Goal: Transaction & Acquisition: Purchase product/service

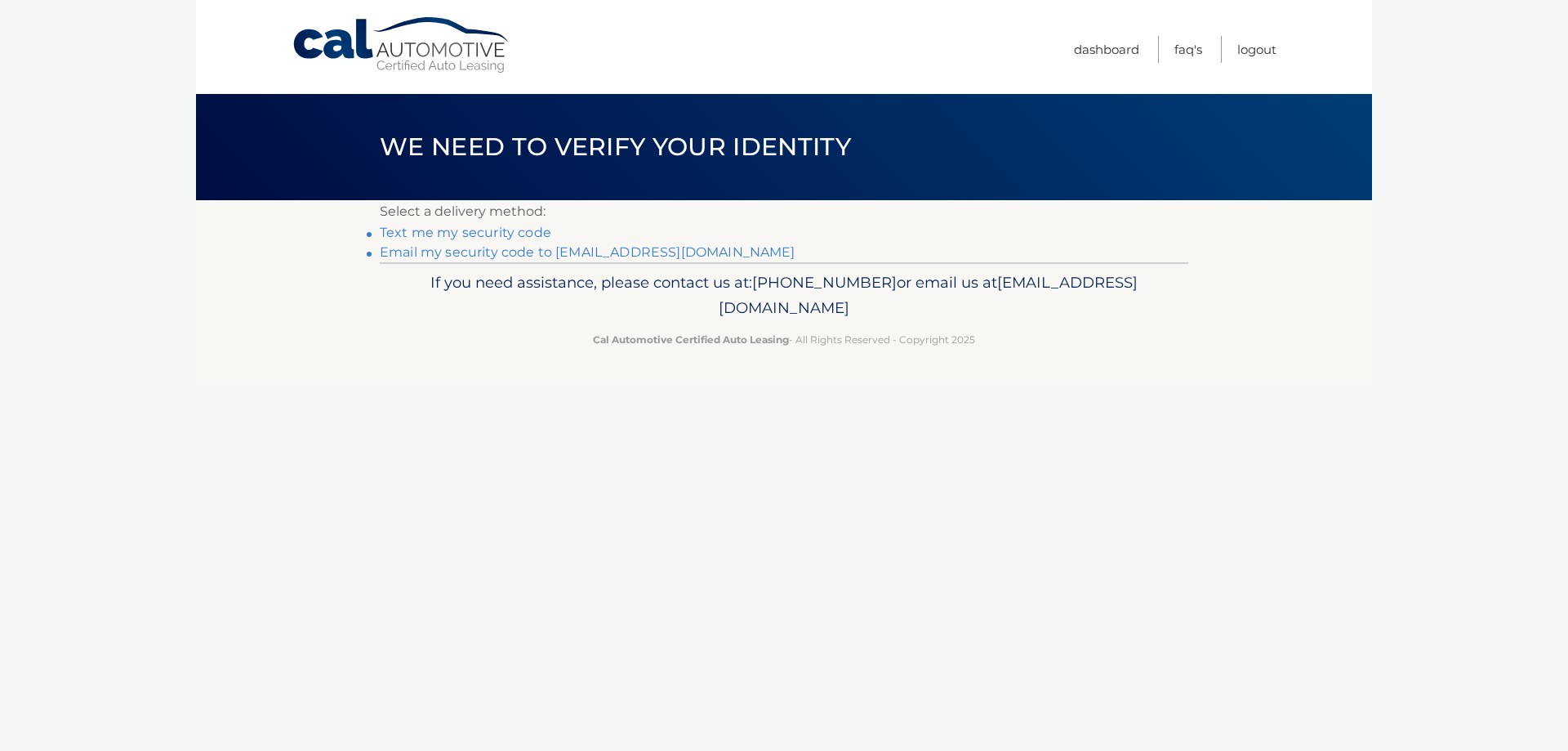
click at [492, 231] on link "Text me my security code" at bounding box center [466, 232] width 171 height 15
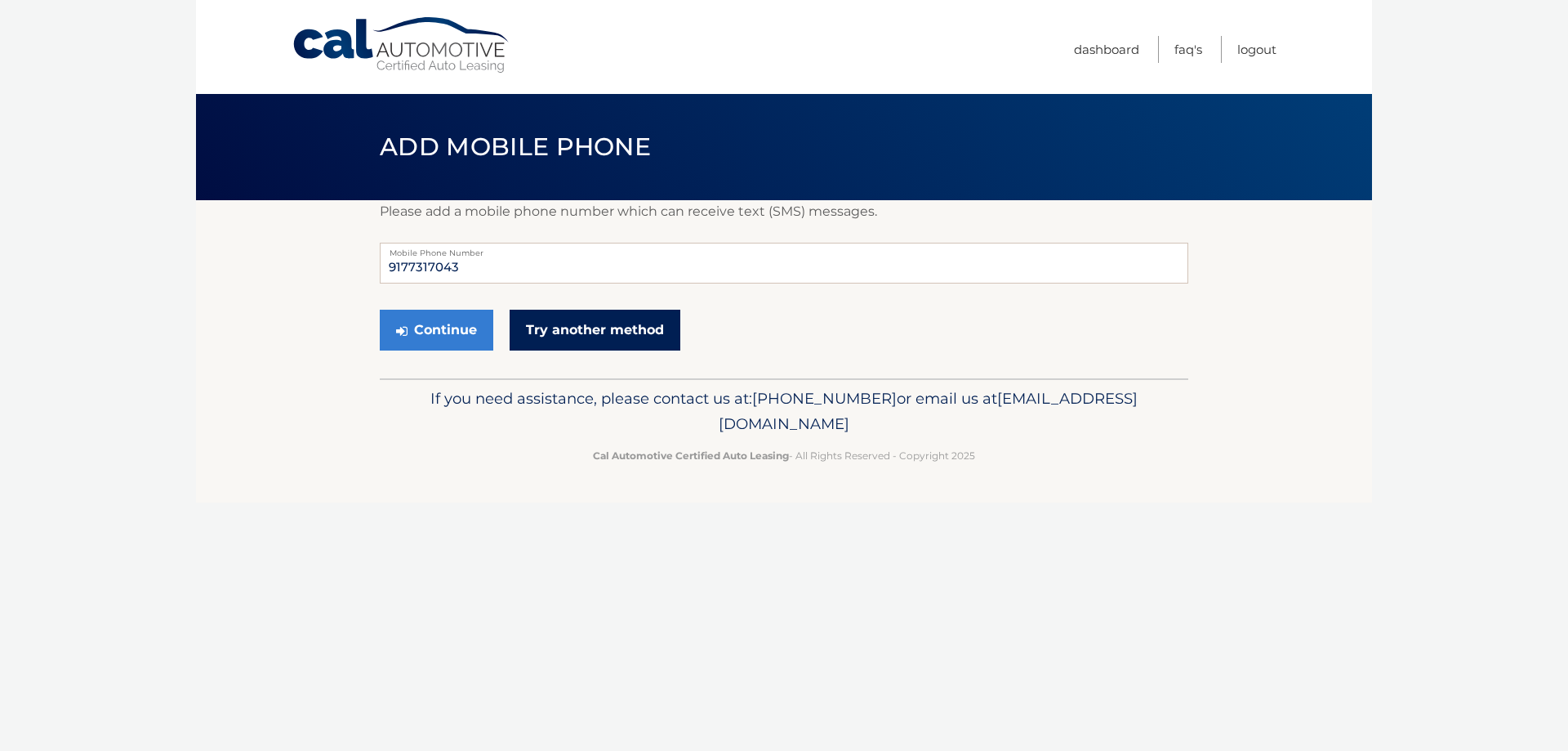
click at [540, 339] on link "Try another method" at bounding box center [595, 330] width 170 height 40
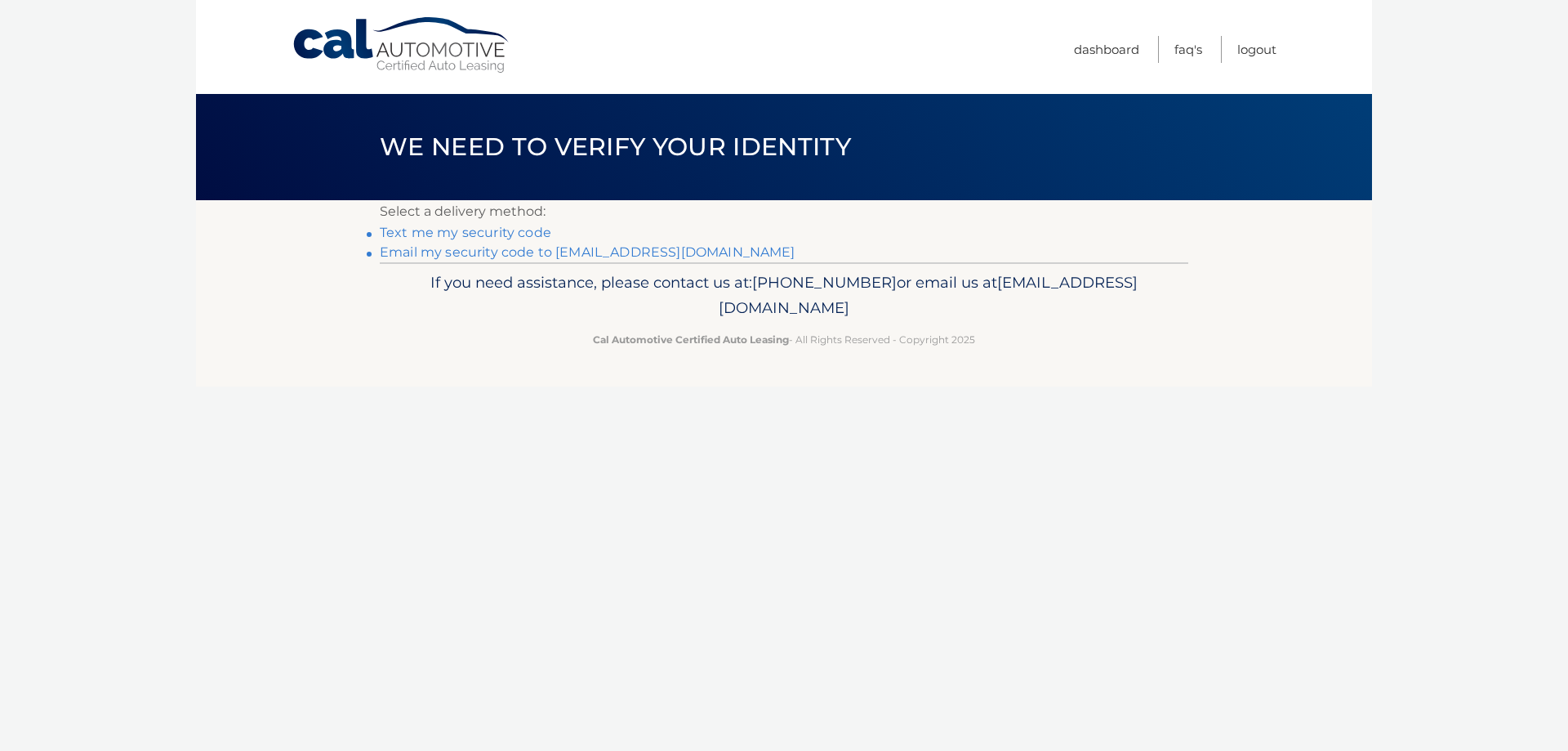
click at [524, 254] on link "Email my security code to [EMAIL_ADDRESS][DOMAIN_NAME]" at bounding box center [588, 252] width 416 height 15
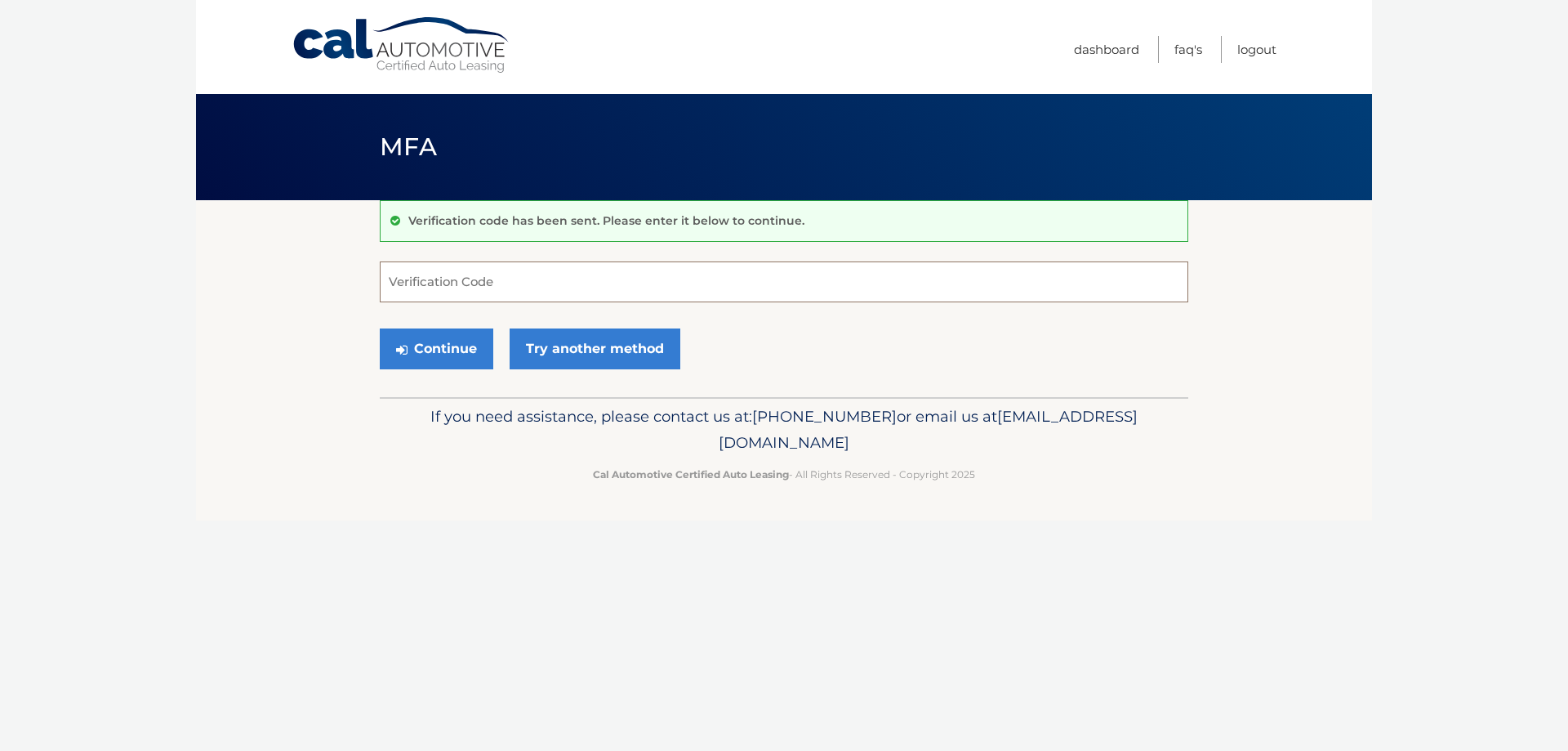
click at [444, 290] on input "Verification Code" at bounding box center [784, 282] width 809 height 40
type input "263830"
click at [457, 350] on button "Continue" at bounding box center [437, 349] width 114 height 40
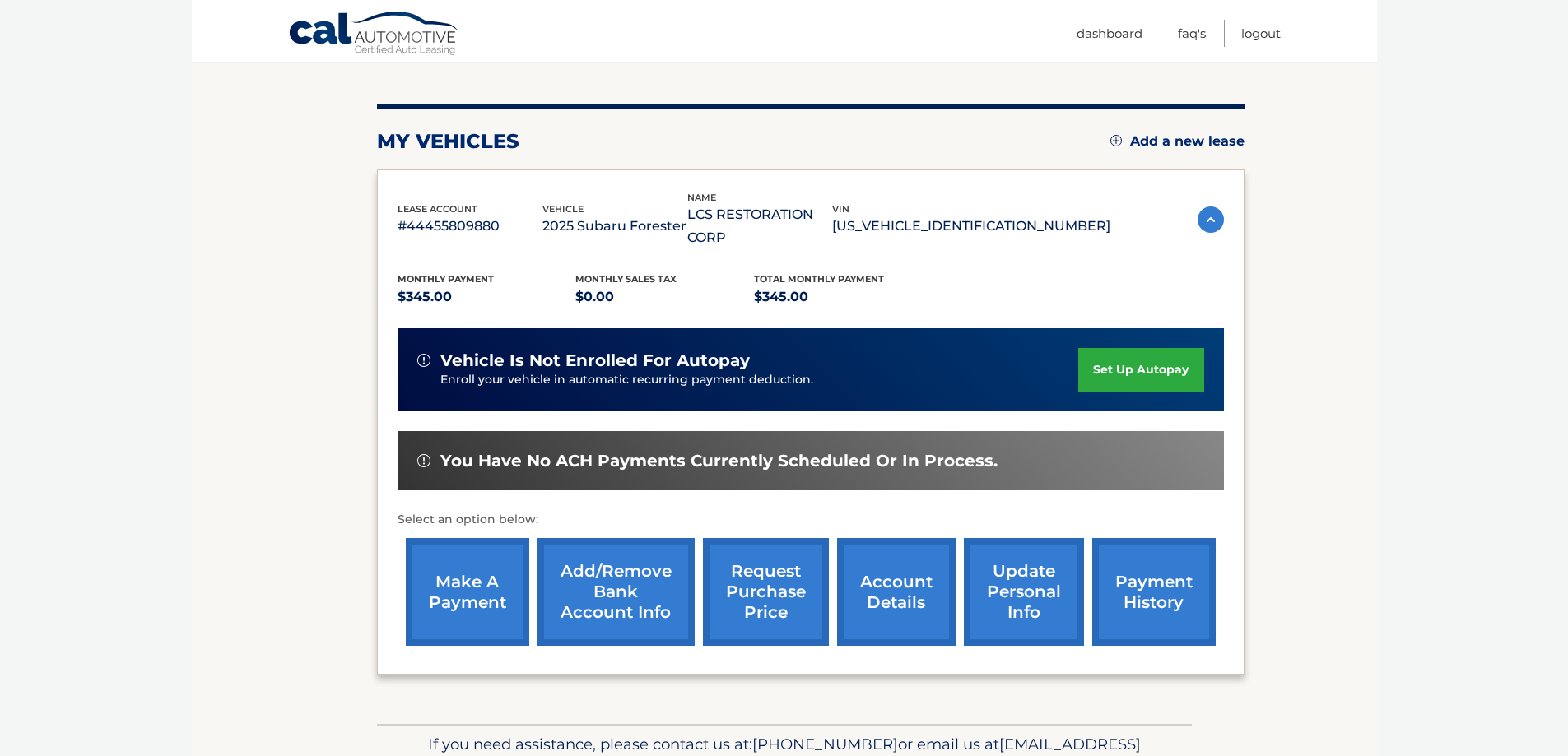
scroll to position [241, 0]
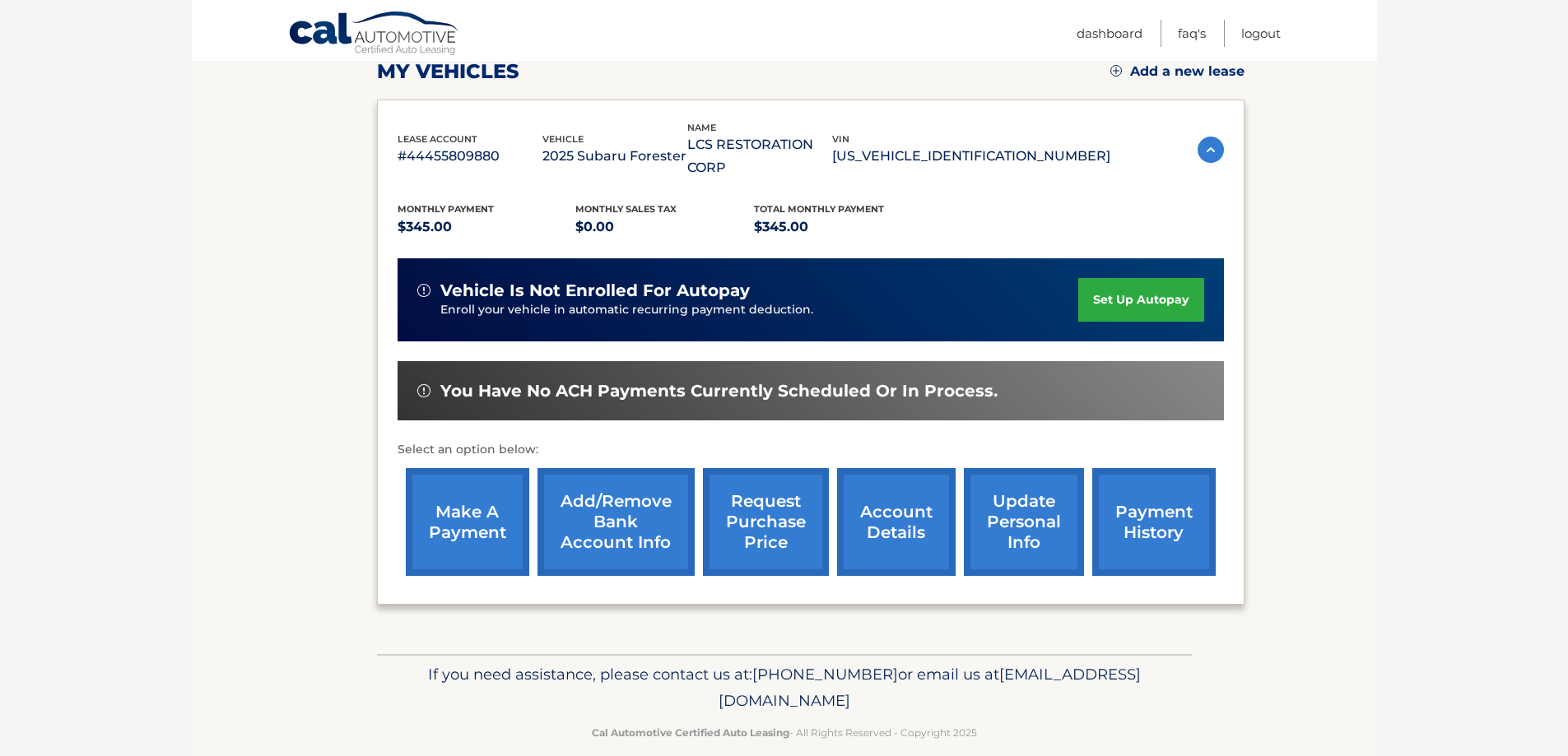
click at [464, 490] on link "make a payment" at bounding box center [466, 521] width 123 height 108
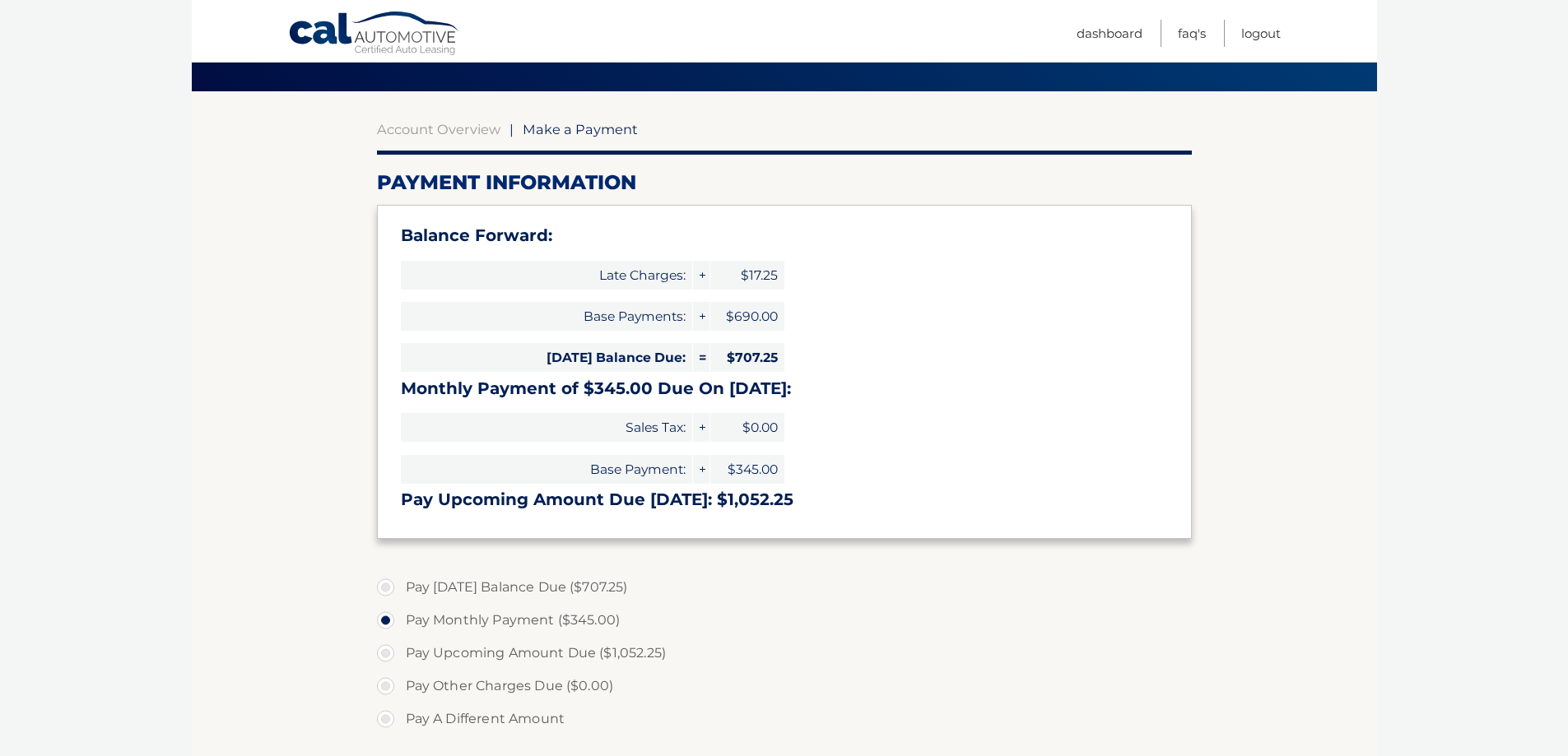
scroll to position [165, 0]
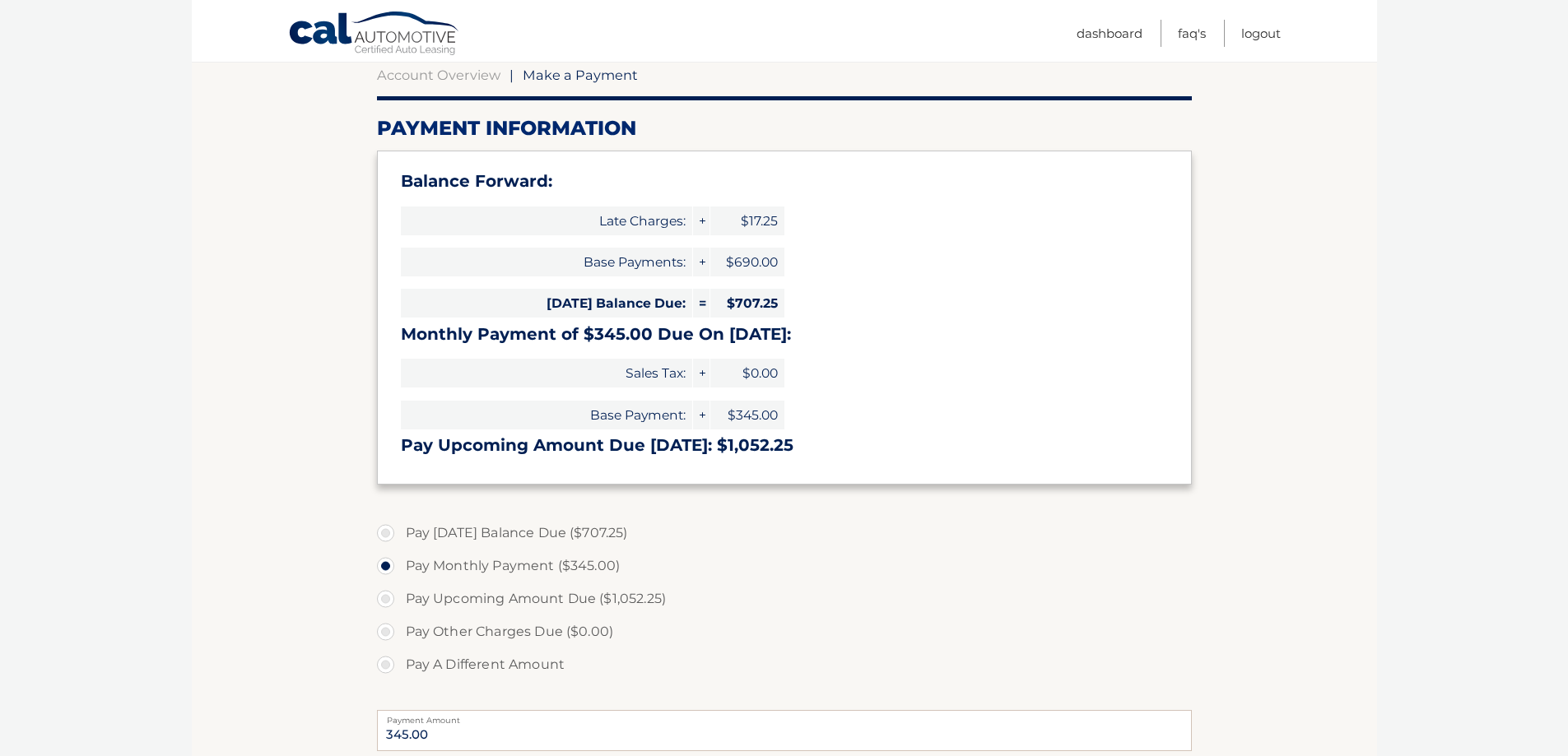
click at [425, 668] on label "Pay A Different Amount" at bounding box center [784, 665] width 815 height 33
click at [400, 668] on input "Pay A Different Amount" at bounding box center [391, 661] width 16 height 26
radio input "true"
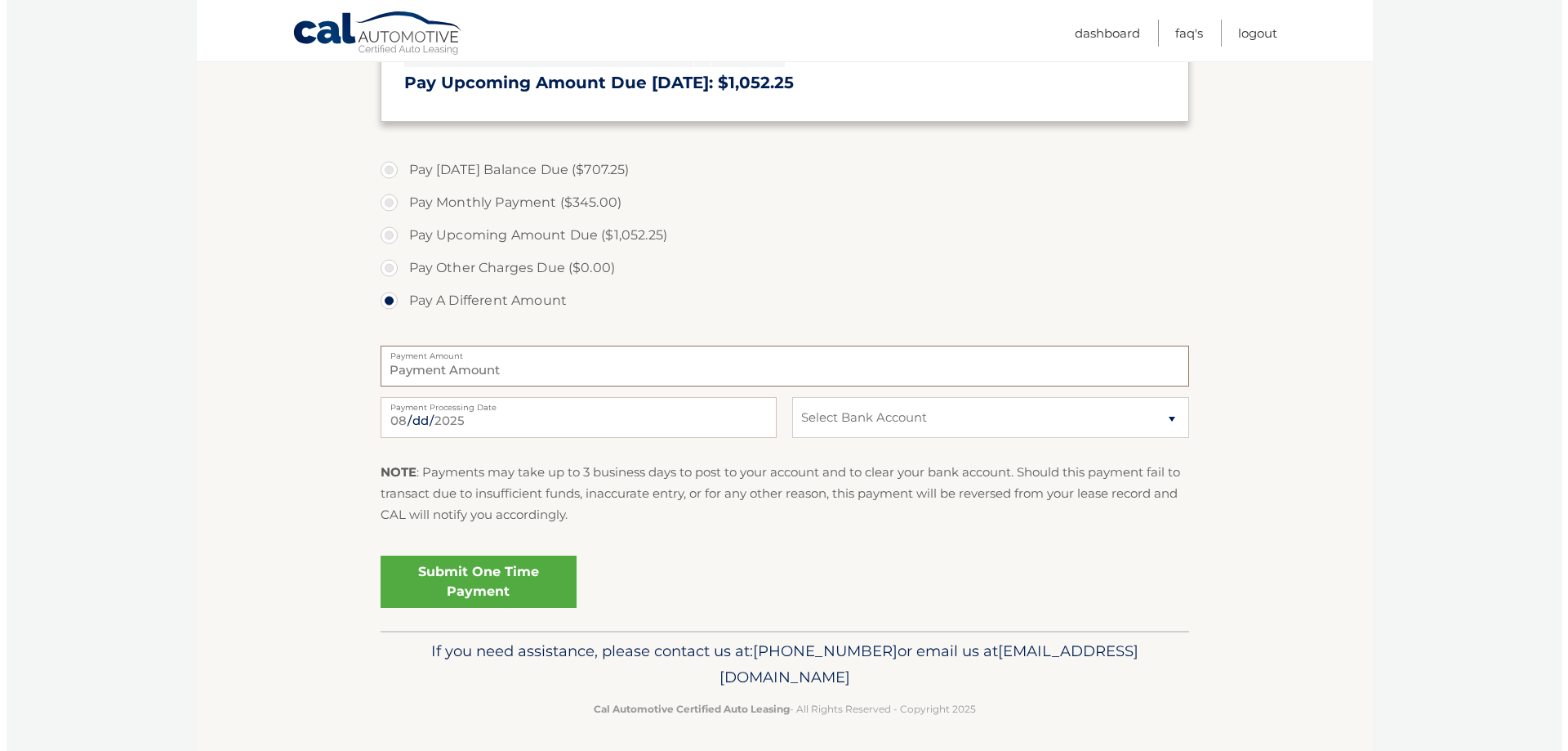
scroll to position [527, 0]
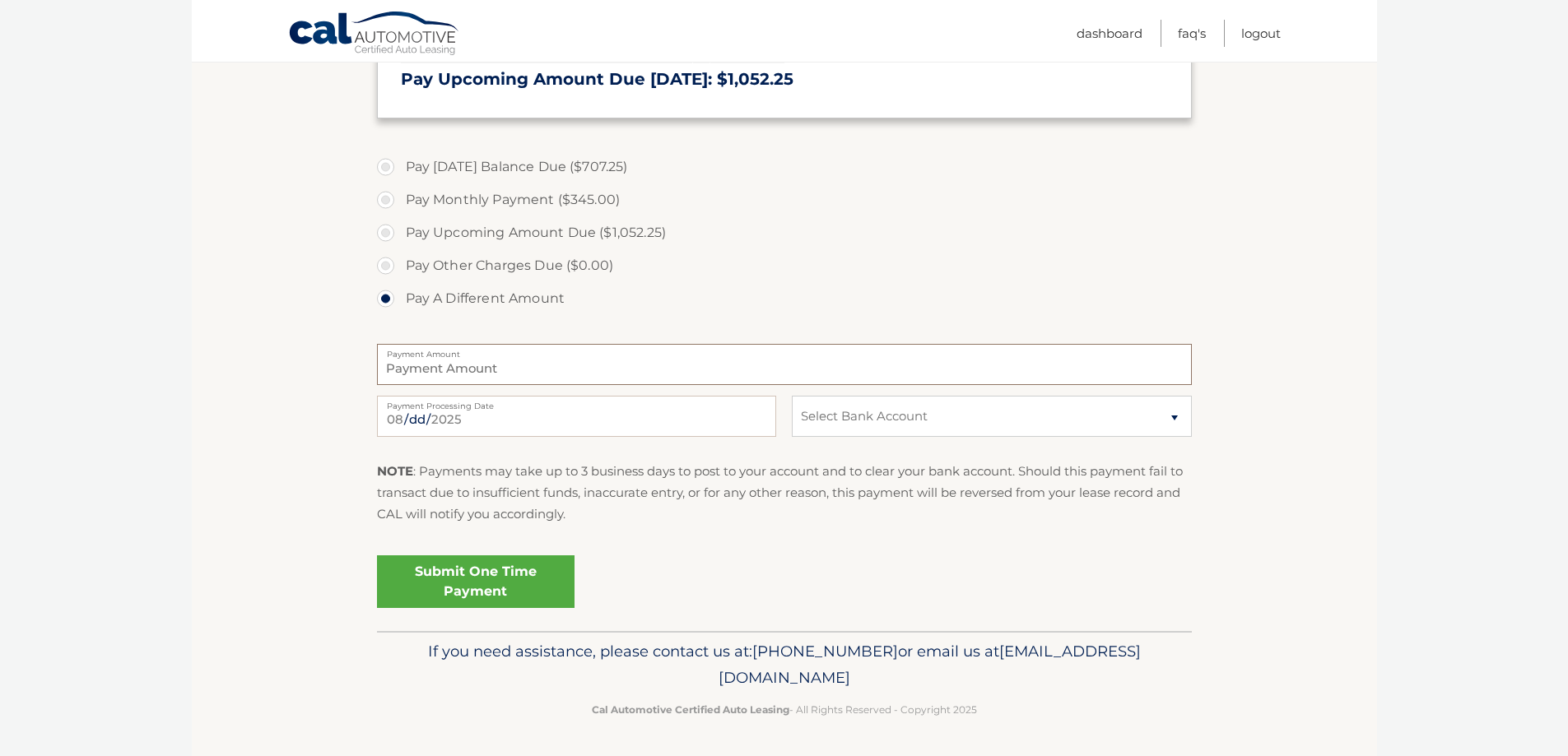
click at [449, 368] on input "Payment Amount" at bounding box center [784, 364] width 815 height 41
type input "362.25"
click at [856, 419] on select "Select Bank Account Checking JPMORGAN CHASE BANK, NA *****1926 Checking JPMORGA…" at bounding box center [991, 416] width 400 height 41
select select "ZTg1MzQyMjctNWFjZS00ZDhkLWFjY2QtZGQ1M2JjYmZlYzAx"
click at [791, 395] on select "Select Bank Account Checking JPMORGAN CHASE BANK, NA *****1926 Checking JPMORGA…" at bounding box center [991, 416] width 400 height 41
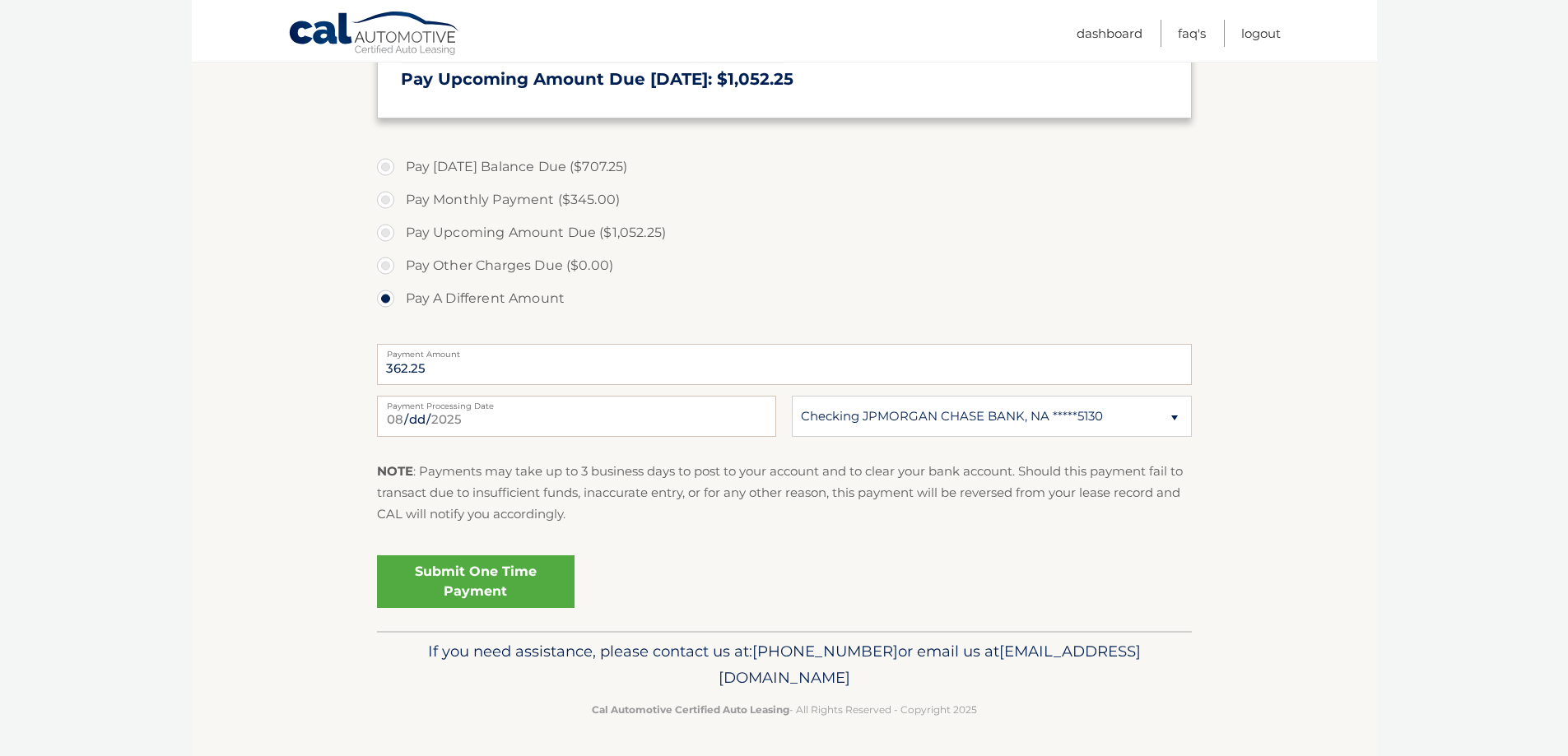
click at [540, 576] on link "Submit One Time Payment" at bounding box center [476, 582] width 198 height 52
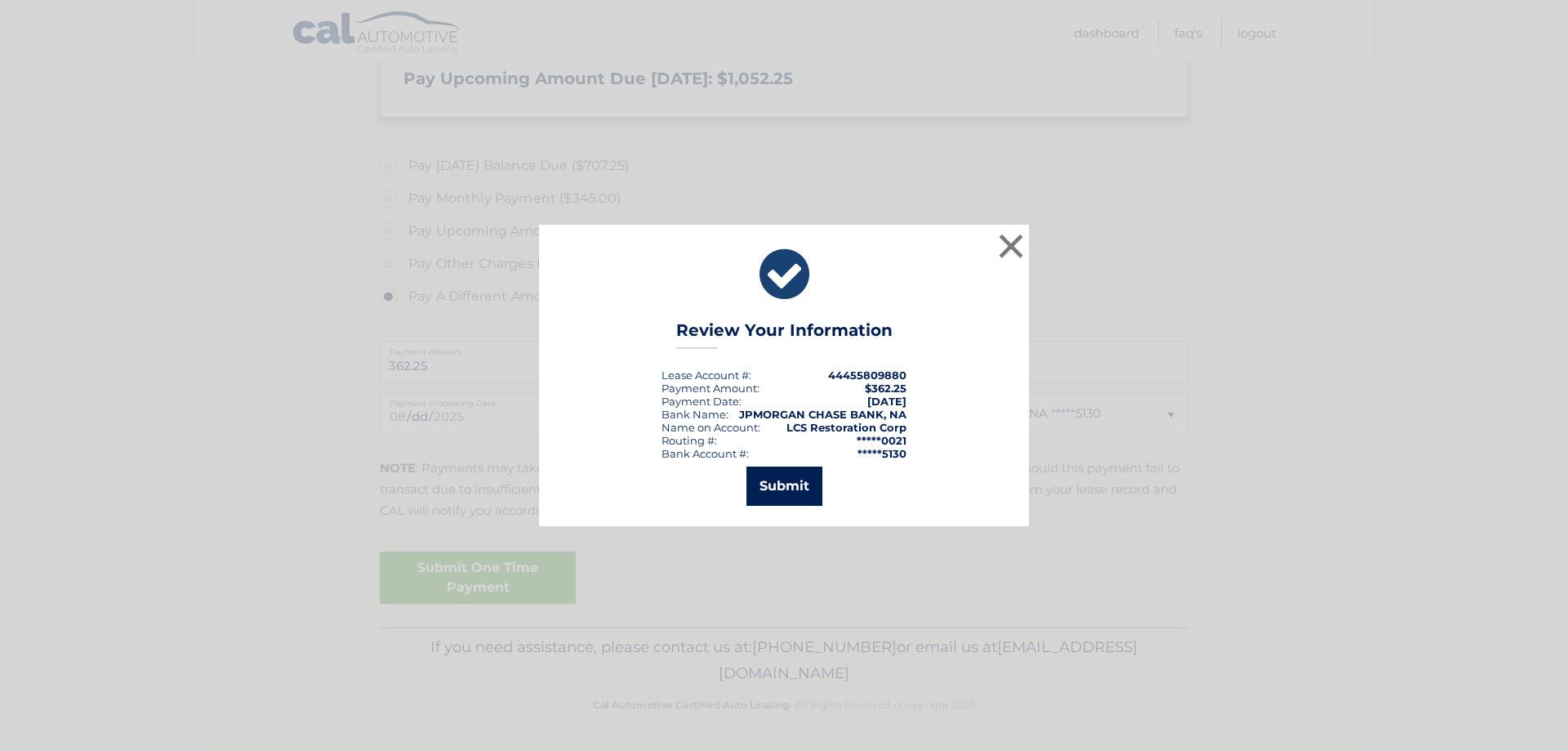
click at [758, 482] on button "Submit" at bounding box center [784, 486] width 76 height 39
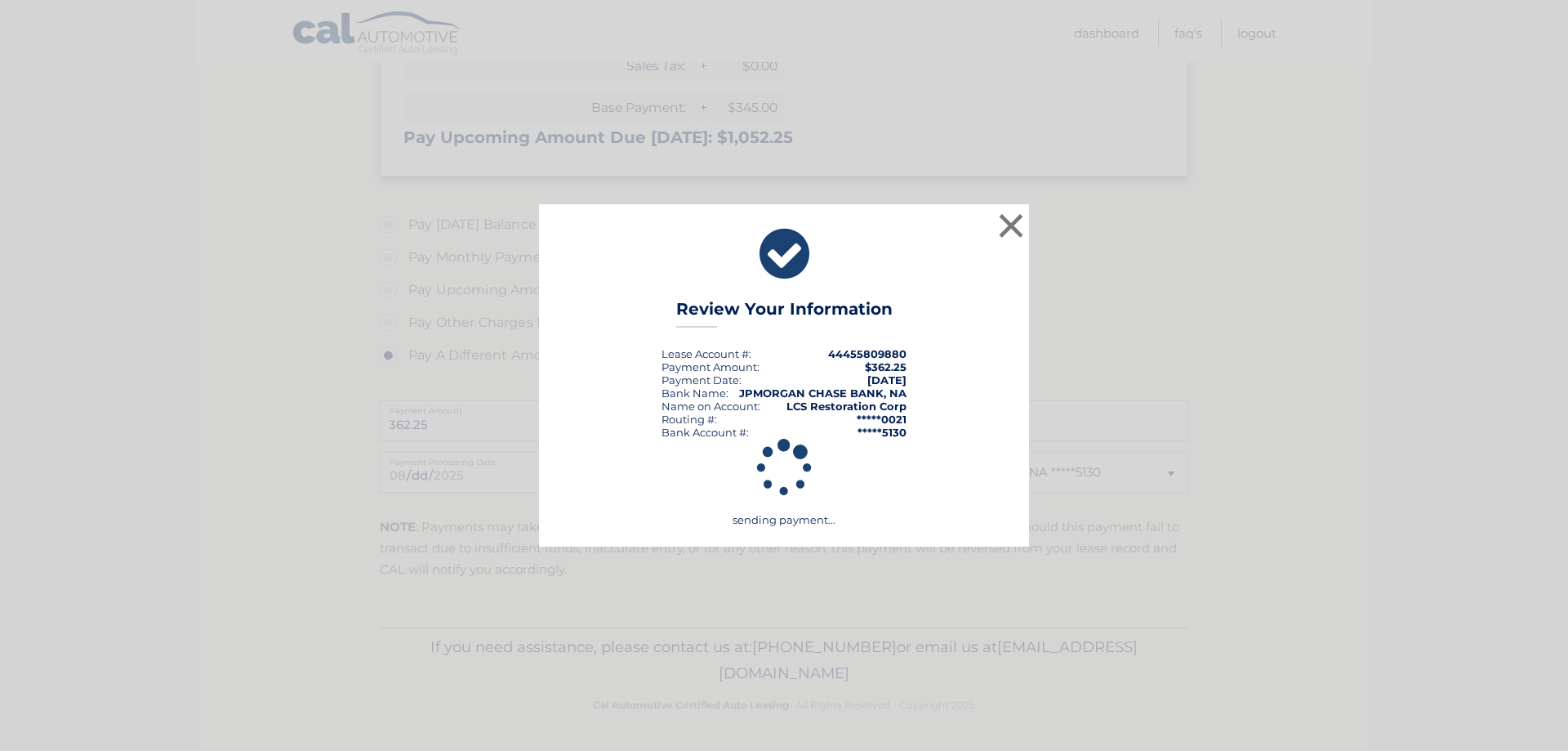
scroll to position [468, 0]
